Goal: Find contact information: Find contact information

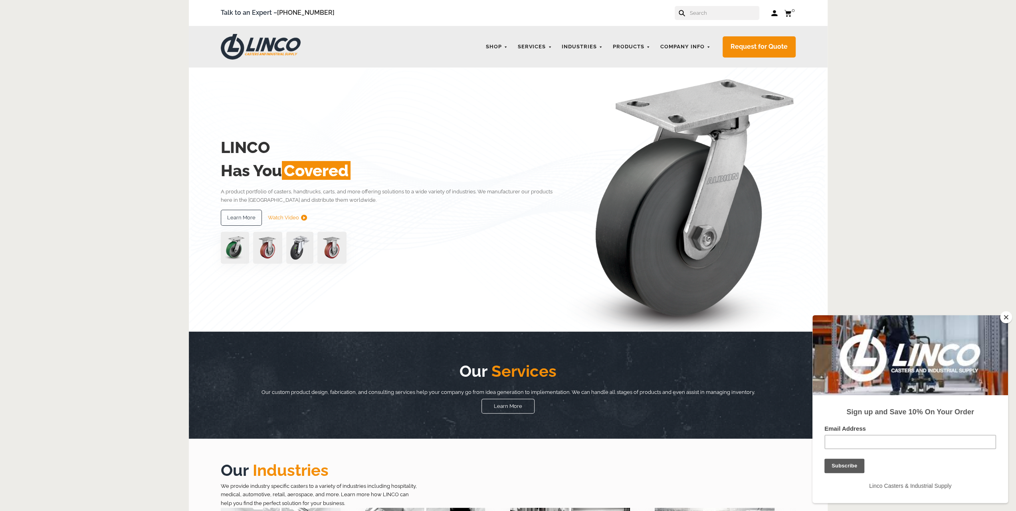
click at [1006, 317] on button "Close" at bounding box center [1006, 317] width 12 height 12
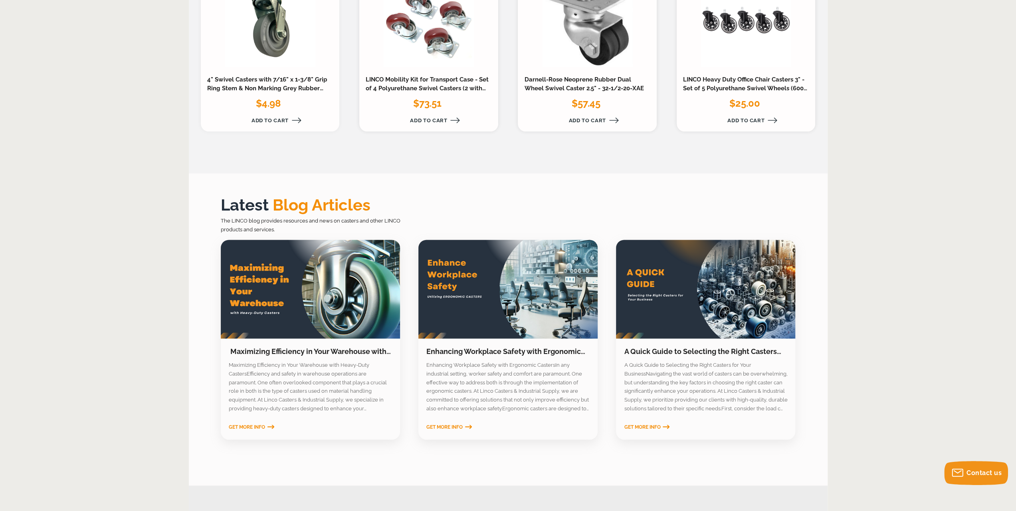
scroll to position [1170, 0]
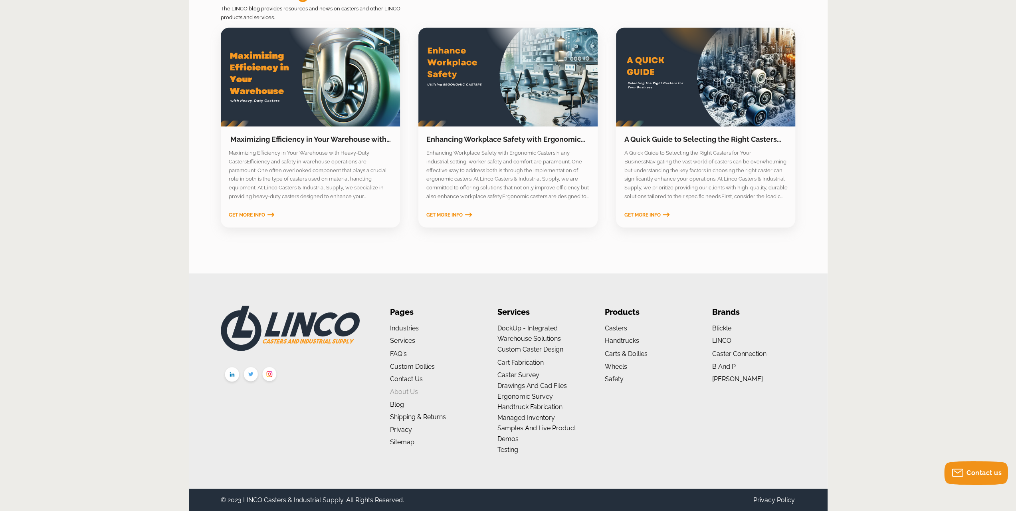
click at [408, 390] on link "About us" at bounding box center [404, 391] width 28 height 8
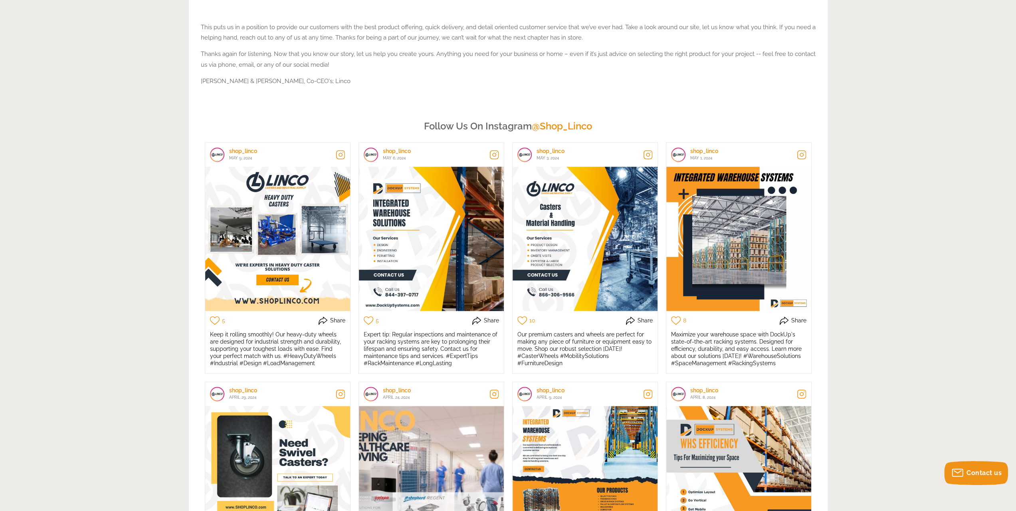
scroll to position [1627, 0]
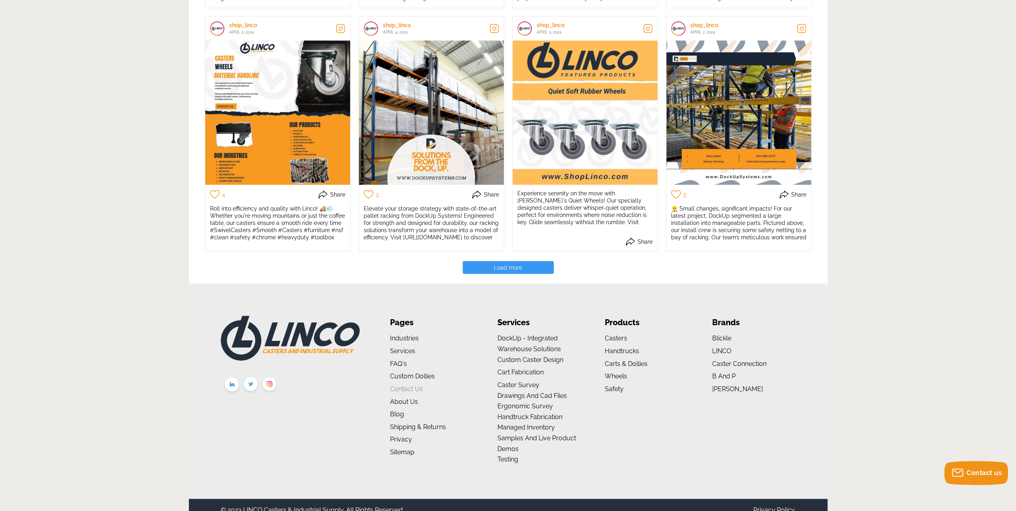
click at [418, 385] on link "Contact Us" at bounding box center [406, 389] width 33 height 8
